Goal: Transaction & Acquisition: Obtain resource

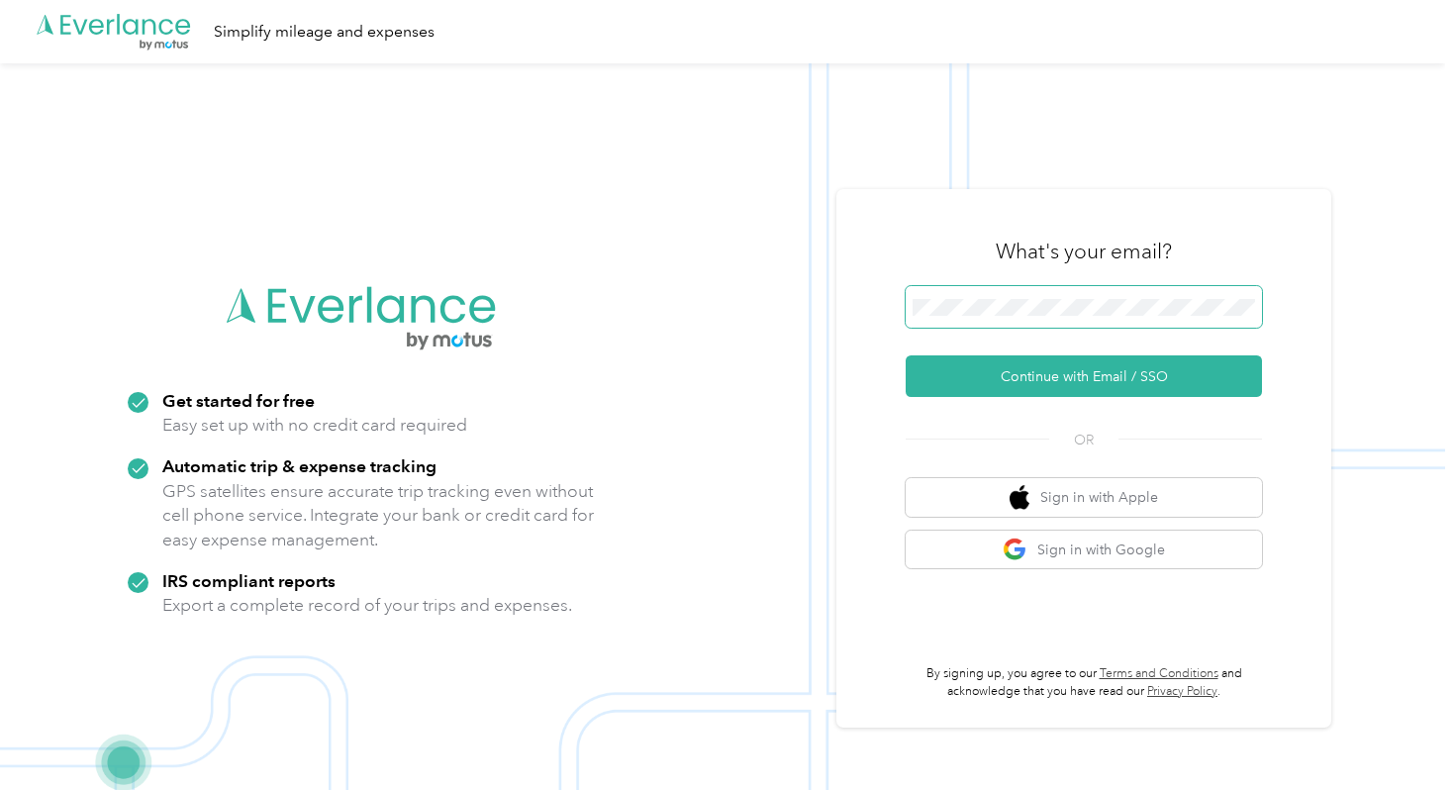
click at [905, 355] on button "Continue with Email / SSO" at bounding box center [1083, 376] width 356 height 42
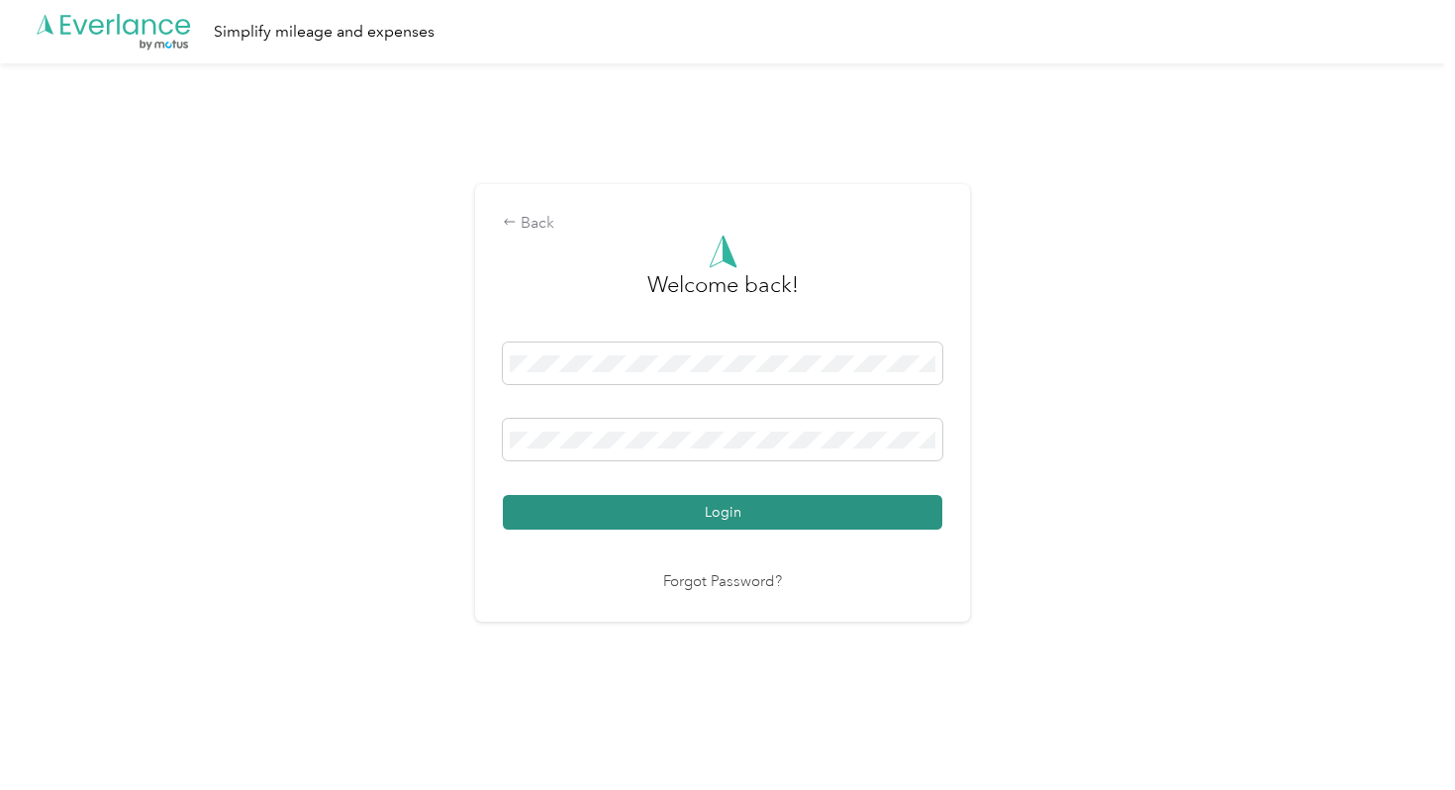
click at [722, 501] on button "Login" at bounding box center [722, 512] width 439 height 35
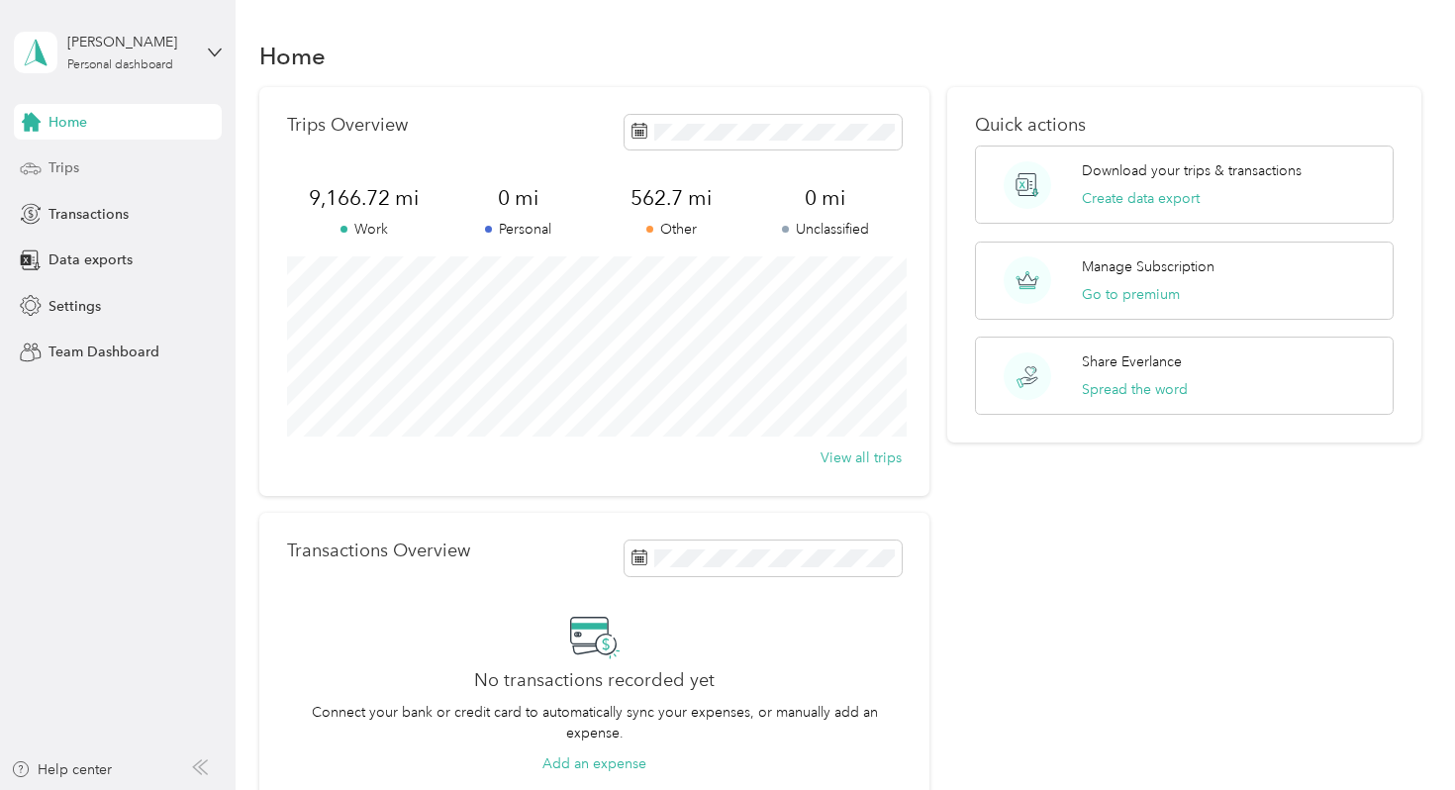
click at [67, 175] on span "Trips" at bounding box center [63, 167] width 31 height 21
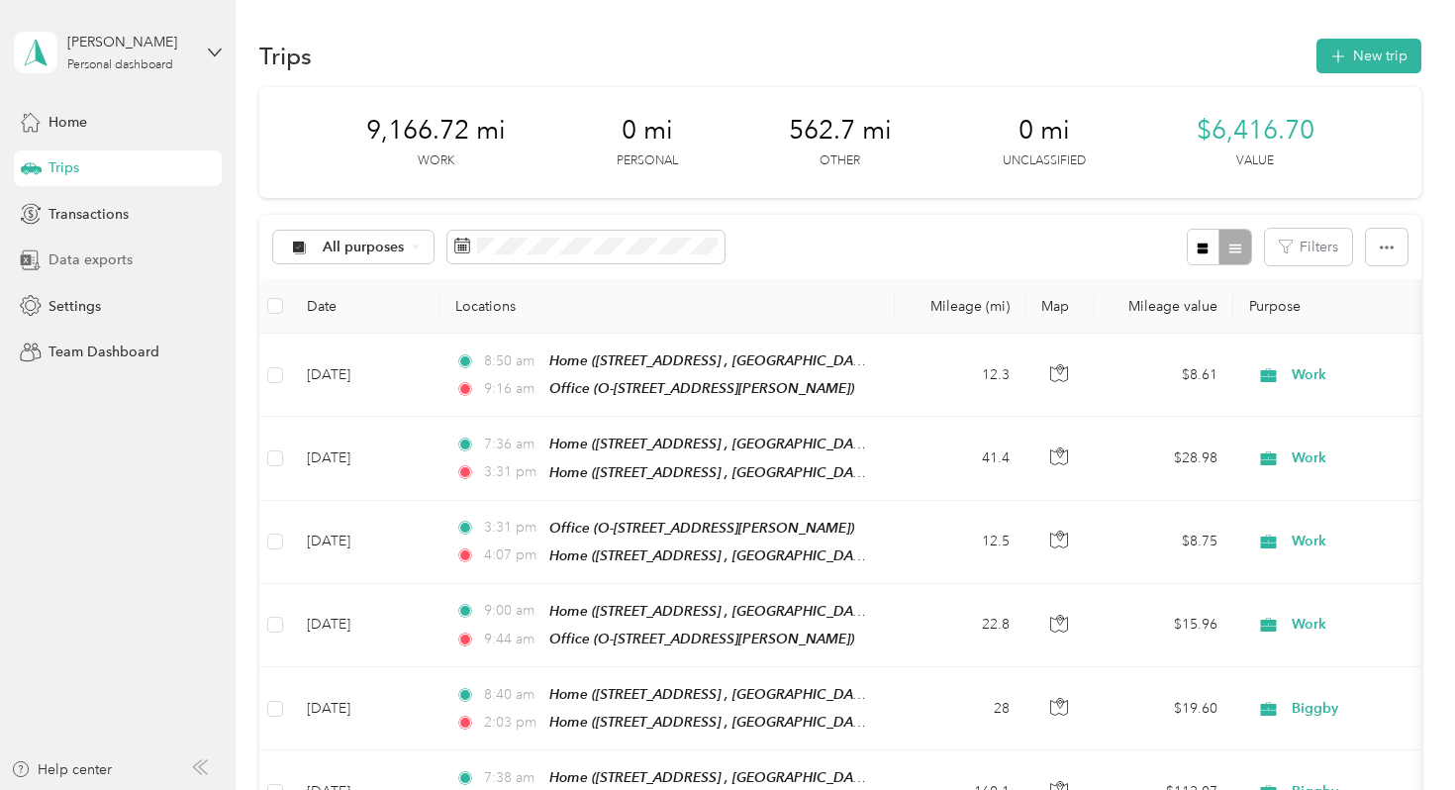
click at [141, 255] on div "Data exports" at bounding box center [118, 260] width 208 height 36
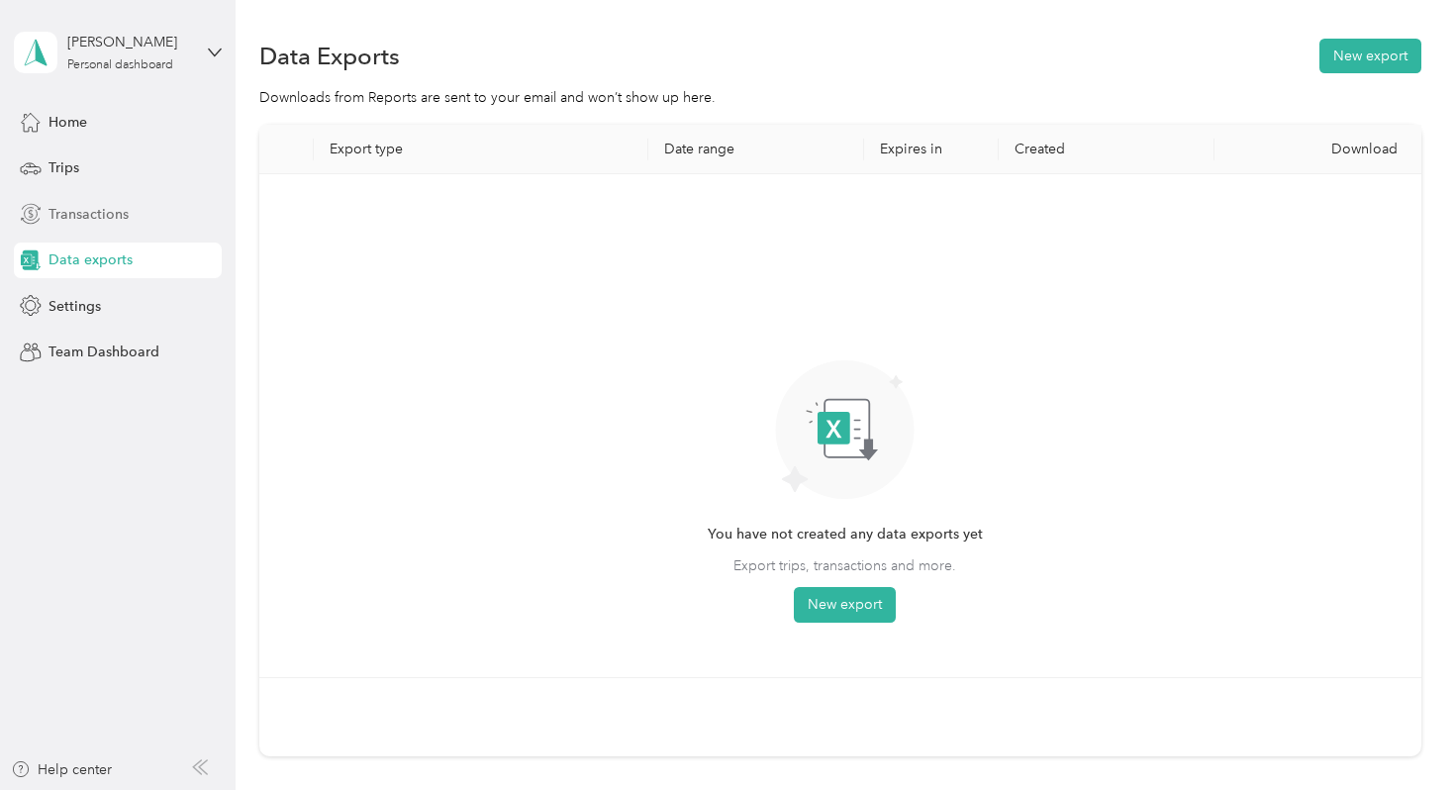
click at [128, 215] on div "Transactions" at bounding box center [118, 214] width 208 height 36
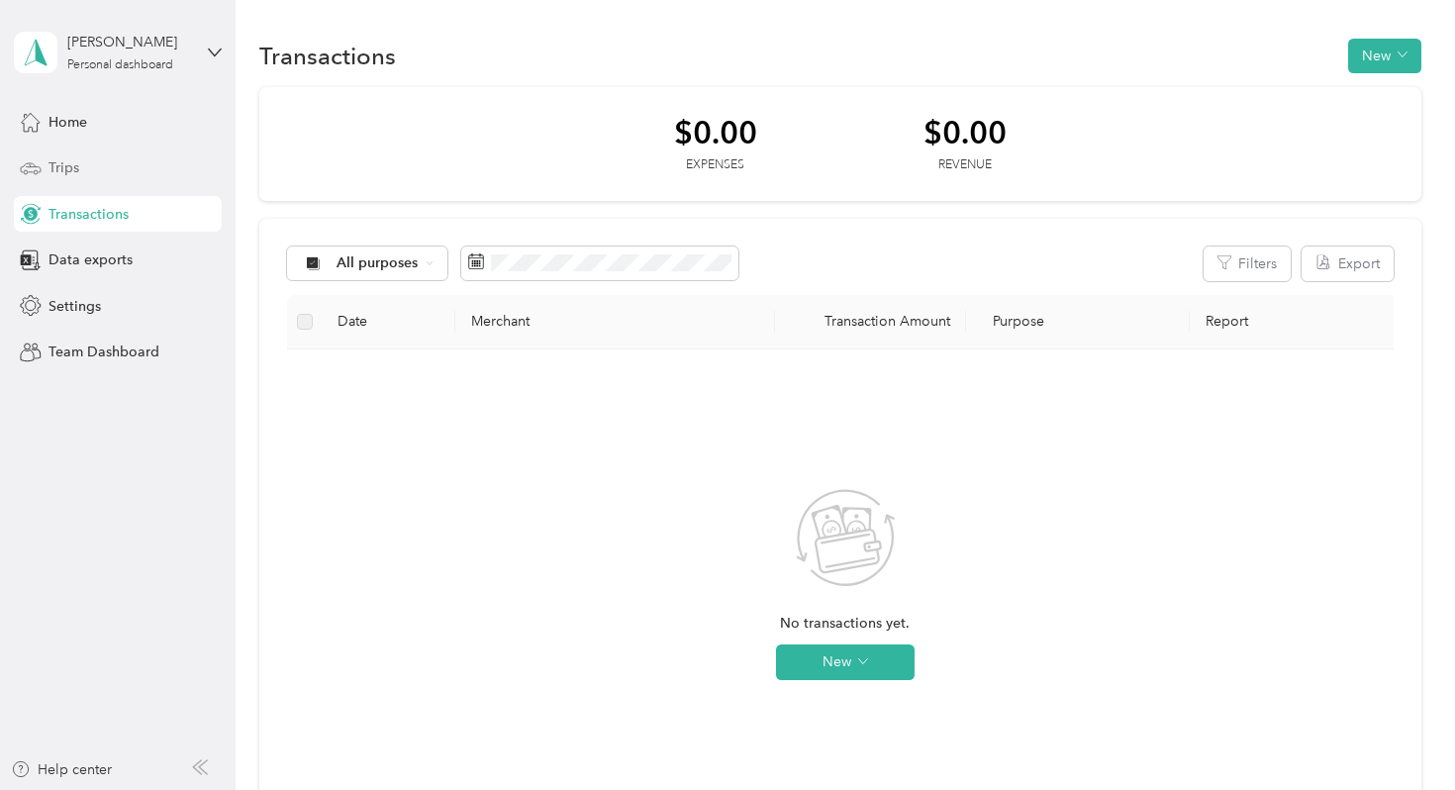
click at [118, 172] on div "Trips" at bounding box center [118, 168] width 208 height 36
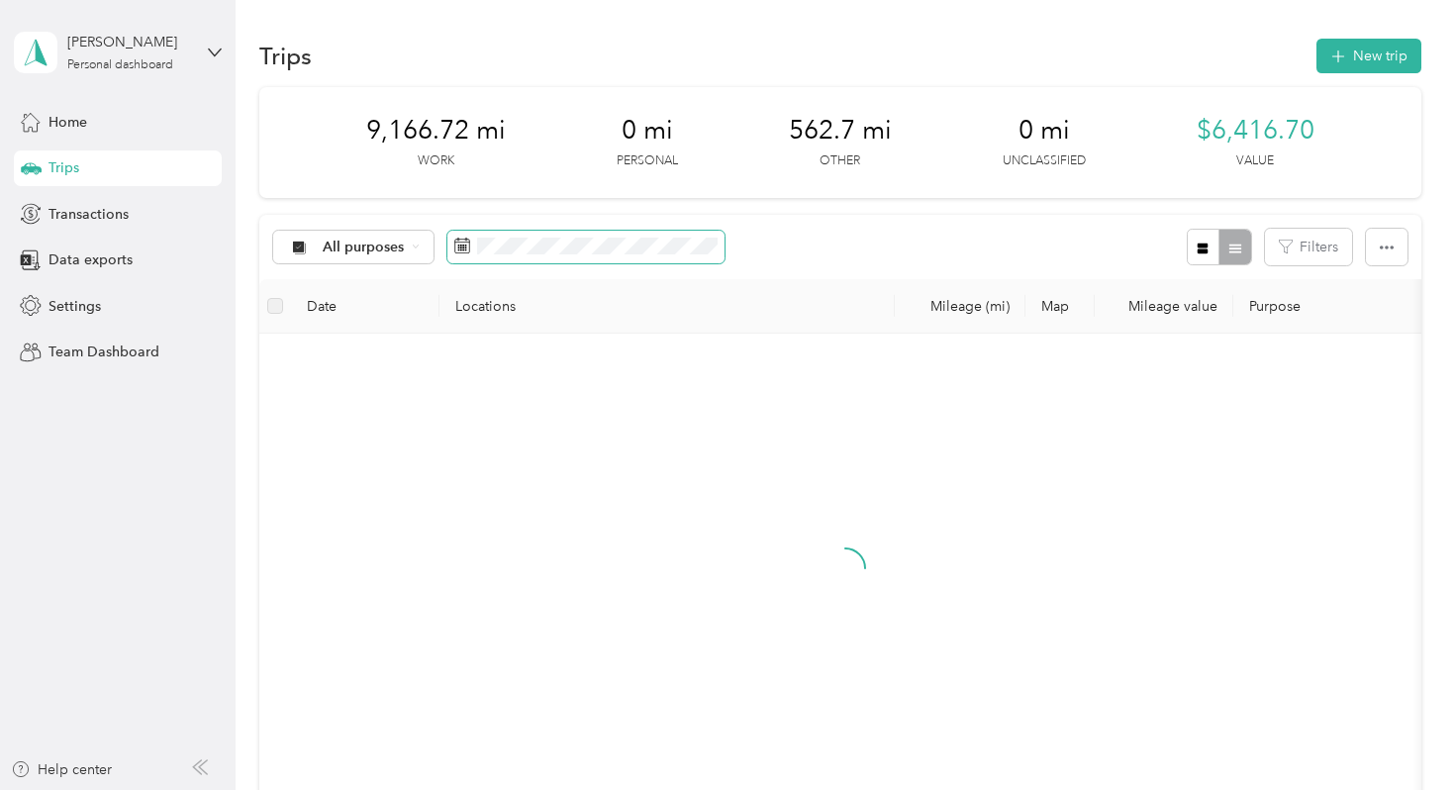
click at [462, 247] on rect at bounding box center [463, 247] width 2 height 2
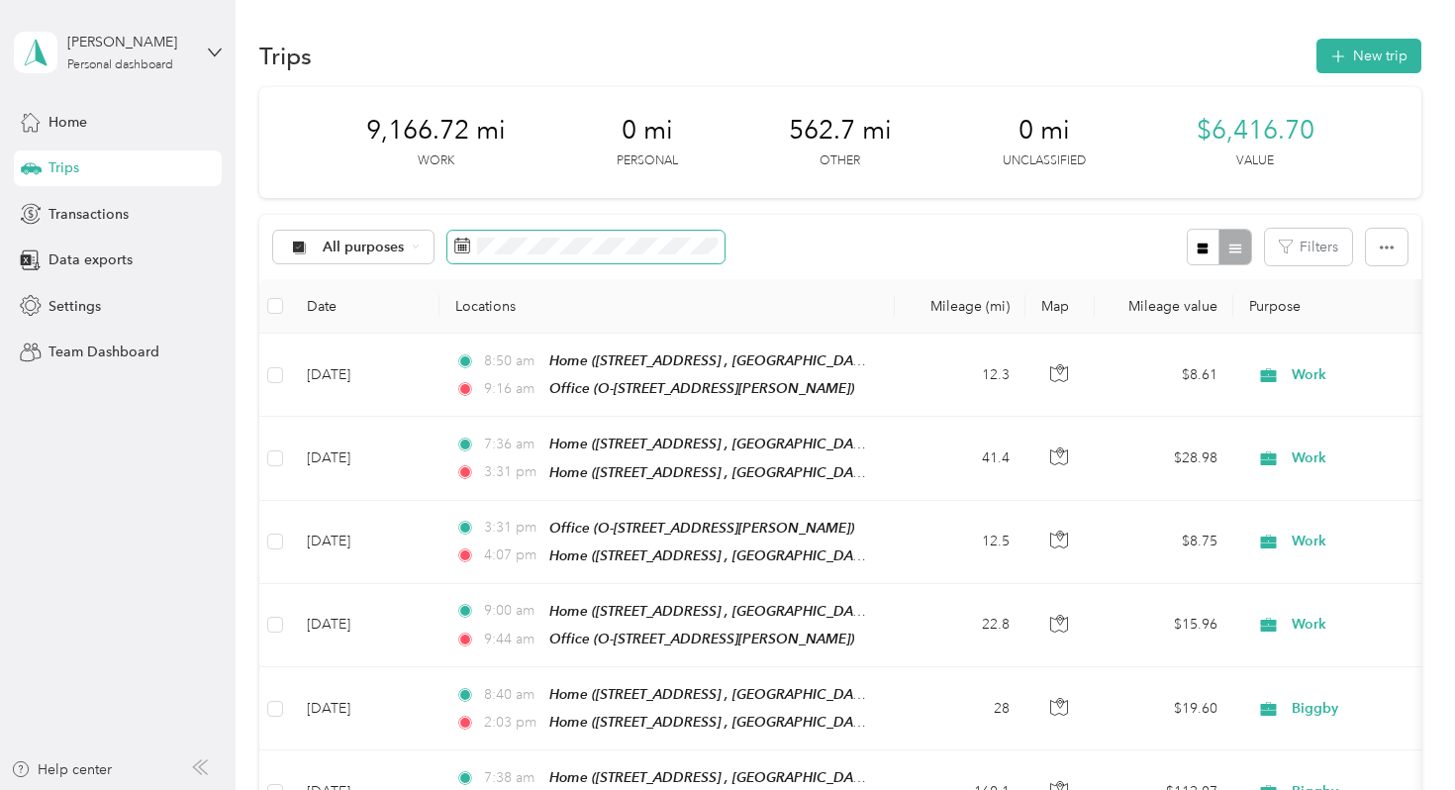
click at [467, 242] on icon at bounding box center [462, 245] width 16 height 16
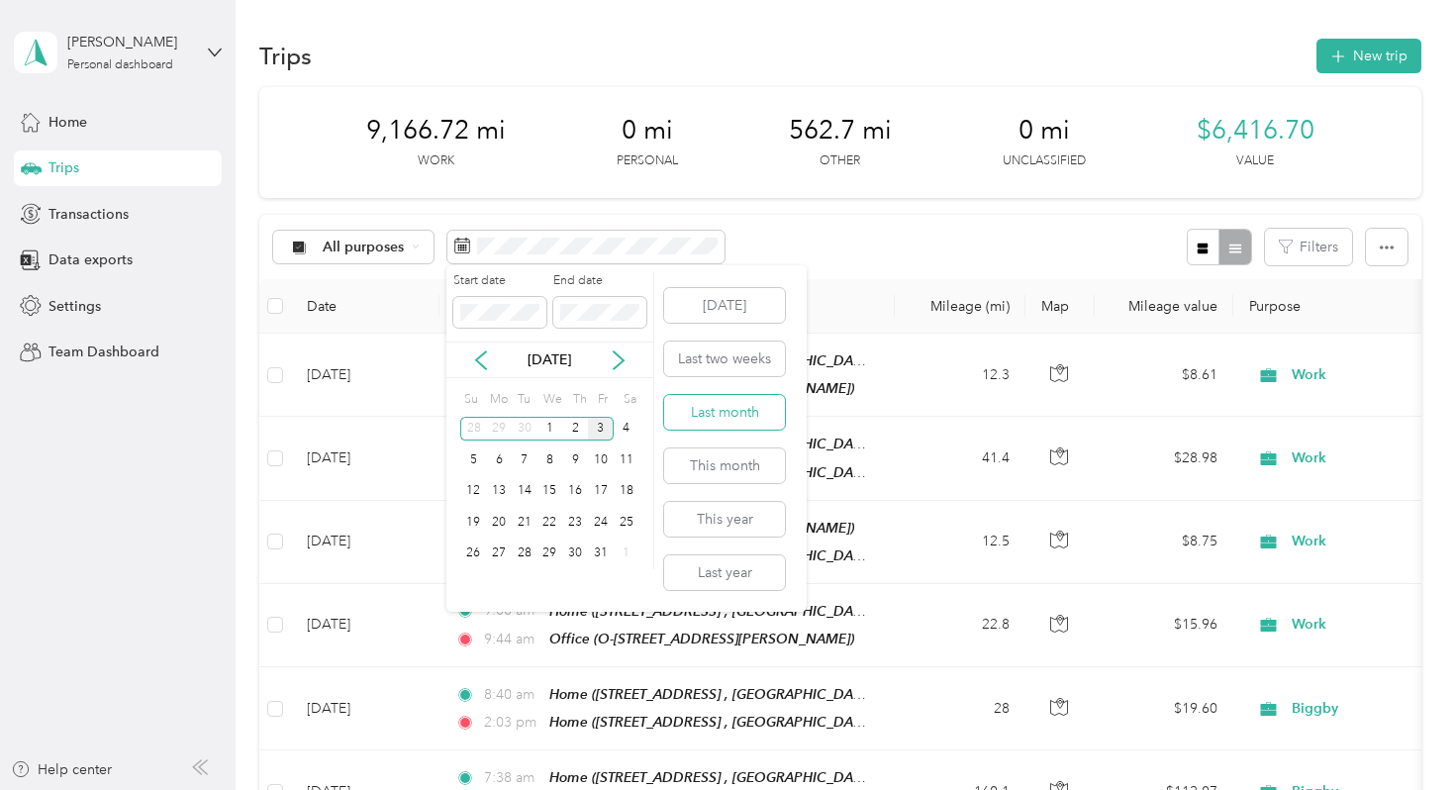
click at [726, 408] on button "Last month" at bounding box center [724, 412] width 121 height 35
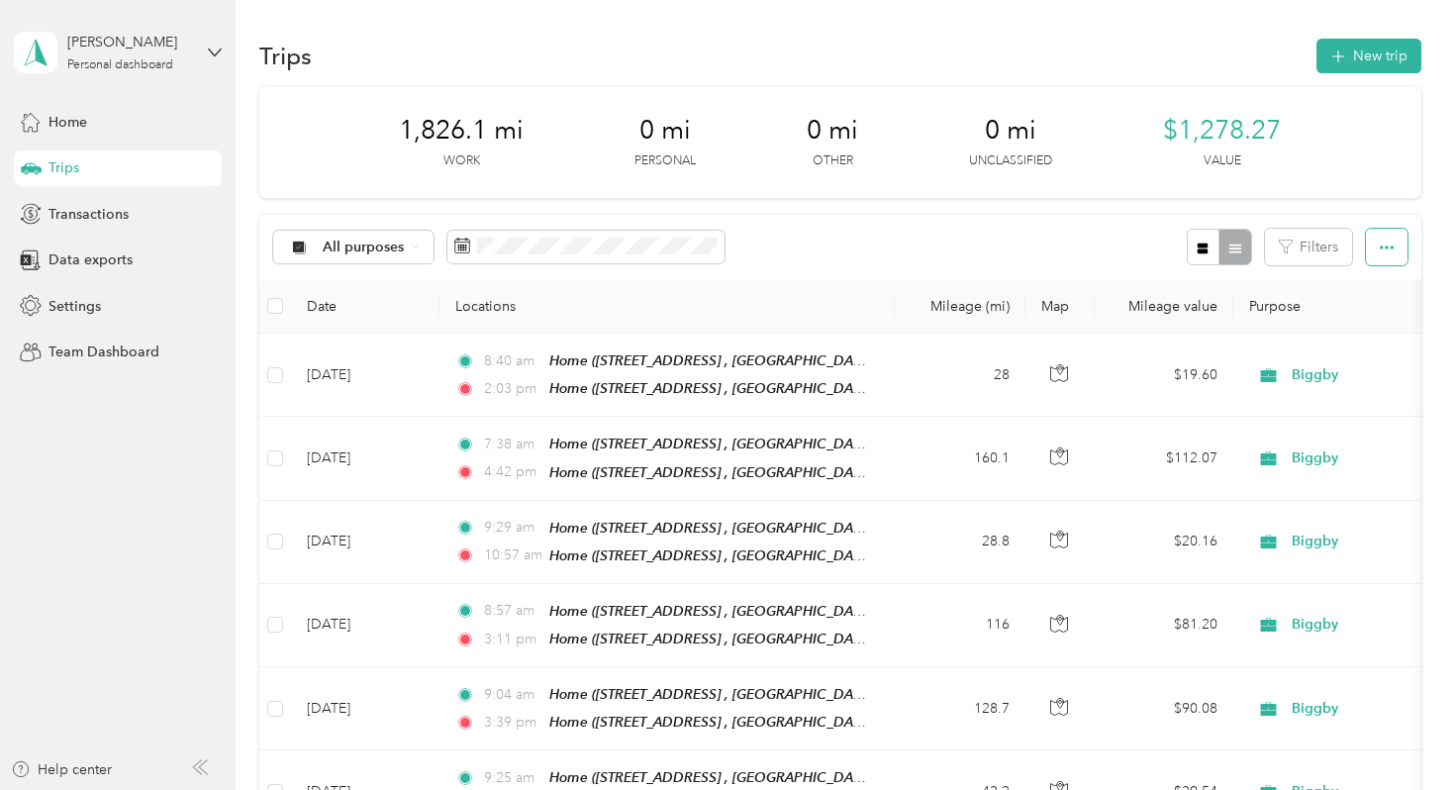
click at [1380, 237] on button "button" at bounding box center [1386, 247] width 42 height 37
click at [1368, 313] on span "Export" at bounding box center [1368, 319] width 42 height 17
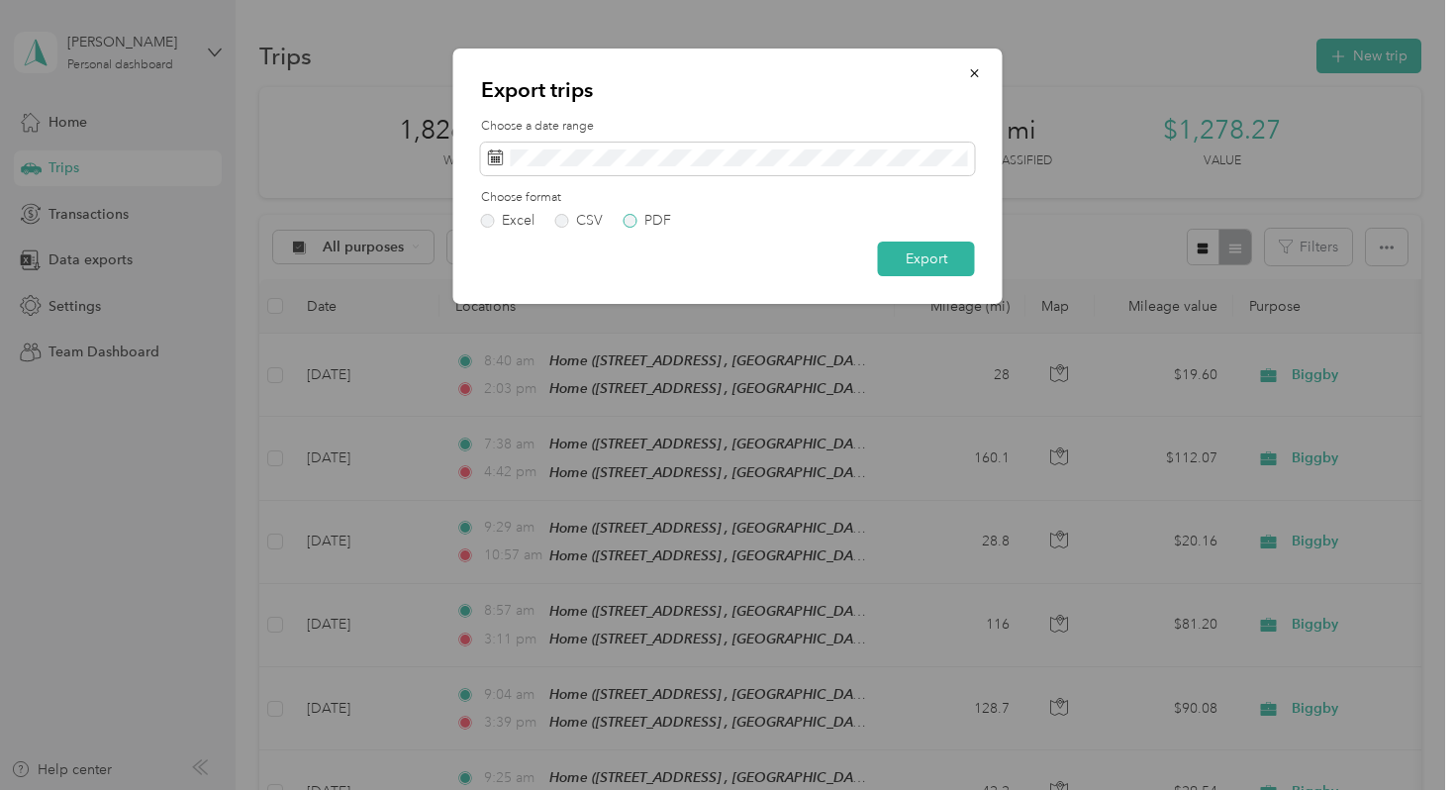
click at [636, 222] on label "PDF" at bounding box center [646, 221] width 47 height 14
click at [907, 258] on button "Export" at bounding box center [926, 258] width 97 height 35
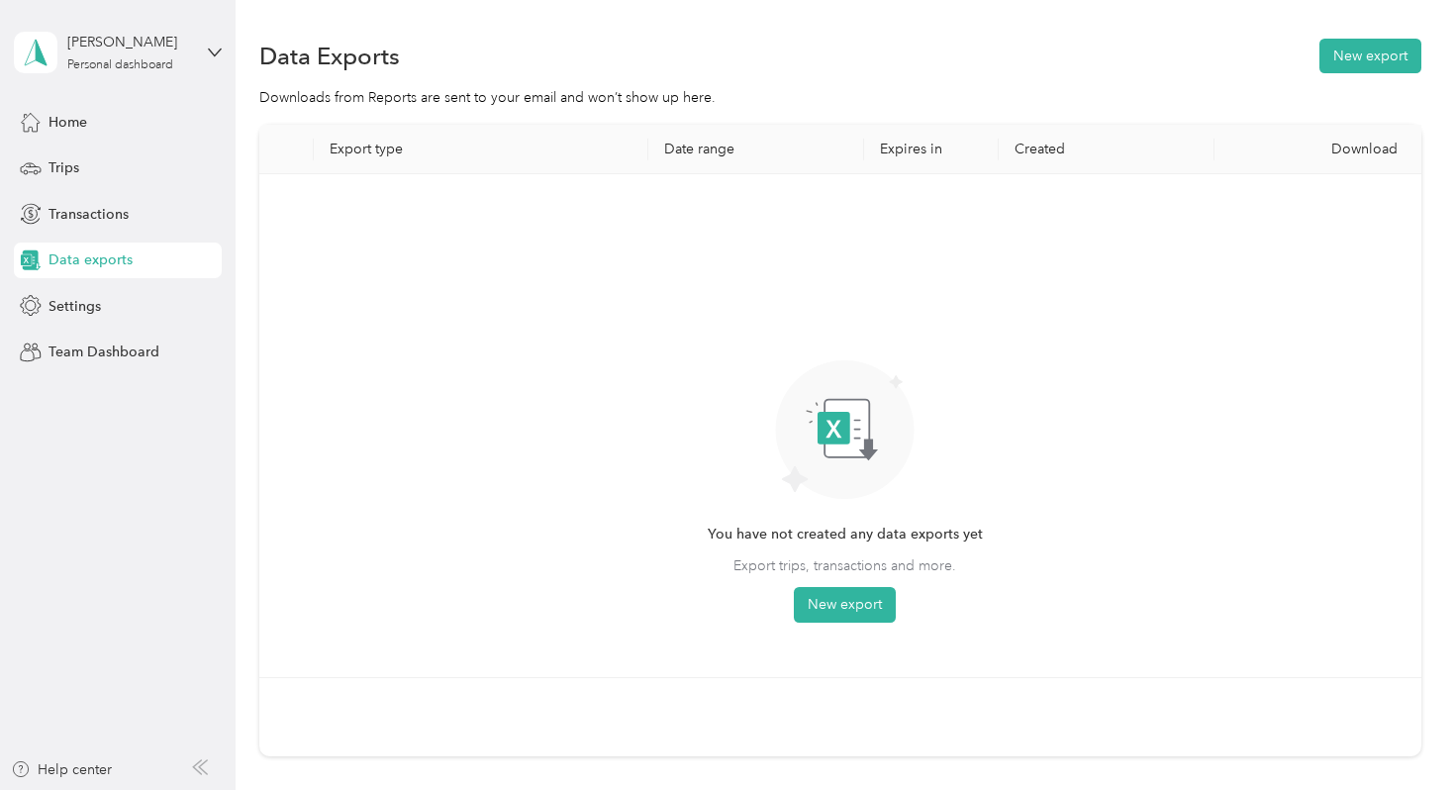
click at [97, 263] on span "Data exports" at bounding box center [90, 259] width 84 height 21
click at [84, 311] on span "Settings" at bounding box center [74, 306] width 52 height 21
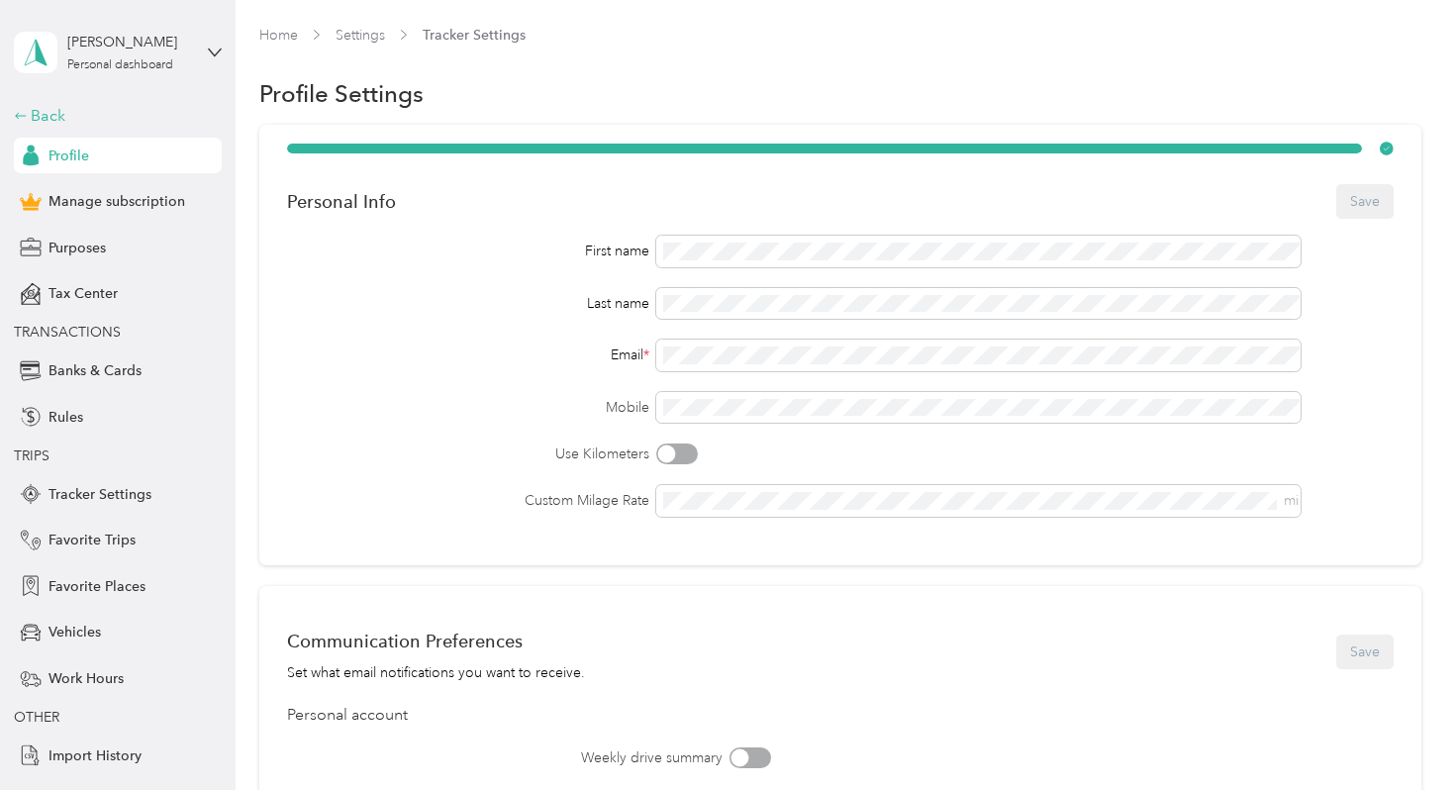
click at [32, 115] on div "Back" at bounding box center [113, 116] width 198 height 24
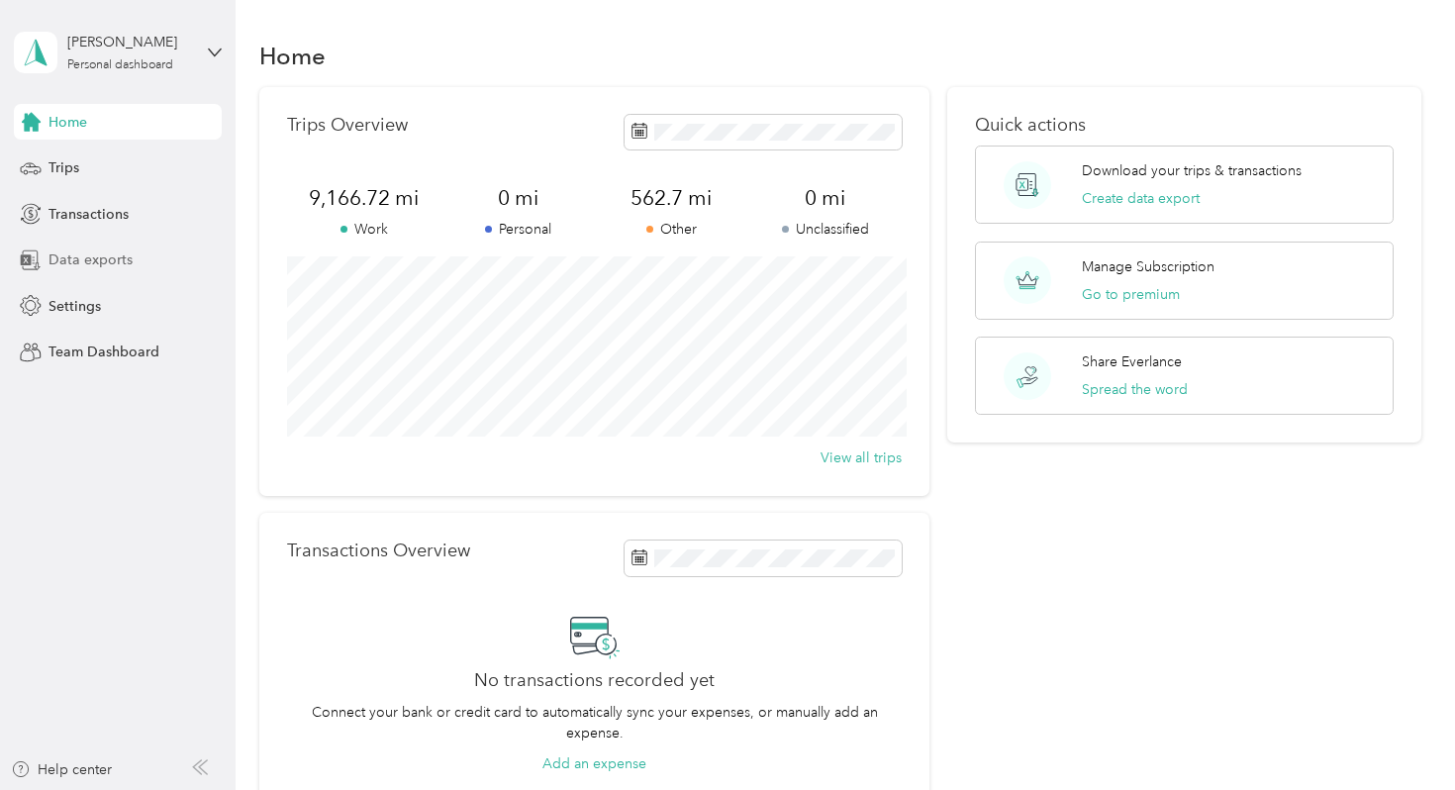
click at [67, 264] on span "Data exports" at bounding box center [90, 259] width 84 height 21
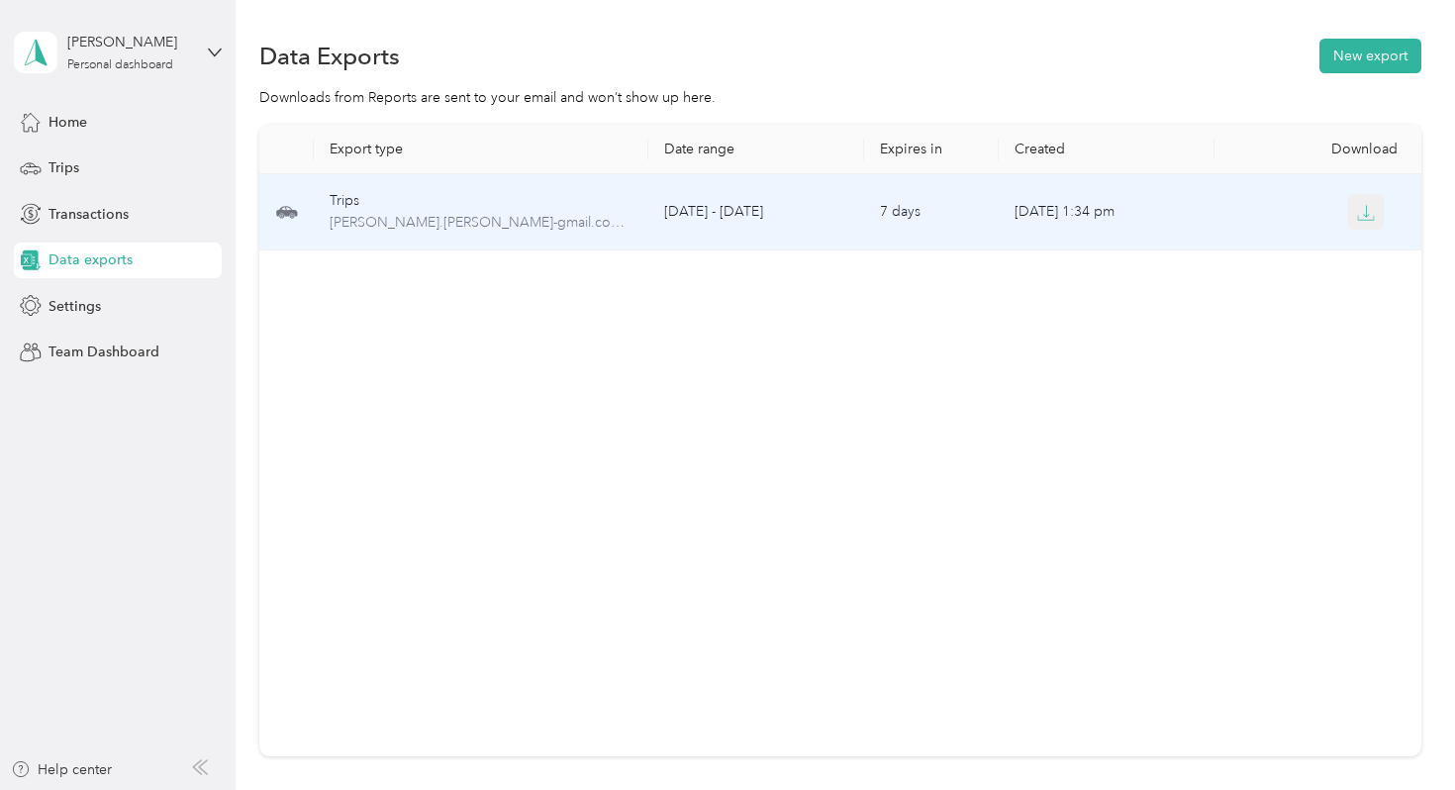
click at [1351, 221] on button "button" at bounding box center [1366, 212] width 36 height 36
